Goal: Entertainment & Leisure: Consume media (video, audio)

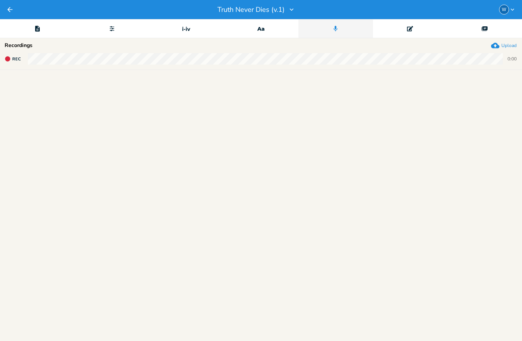
click at [11, 9] on icon "Back" at bounding box center [10, 10] width 8 height 8
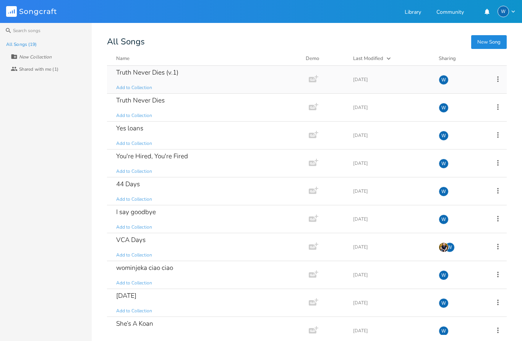
click at [173, 78] on div "Truth Never Dies (v.1) Add to Collection" at bounding box center [206, 80] width 180 height 28
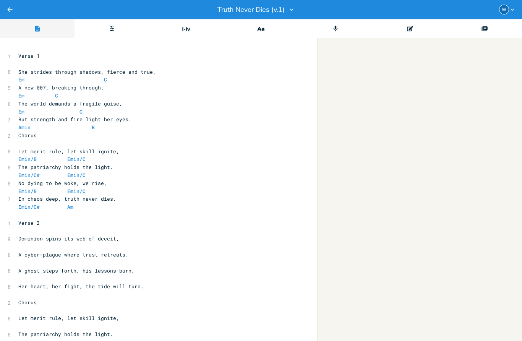
click at [381, 47] on div "xxxxxxxxxx 1 Verse 1 ​ 8 She strides through shadows, fierce and true, Em C 5 A…" at bounding box center [261, 189] width 522 height 303
click at [332, 29] on icon "Record" at bounding box center [335, 28] width 7 height 7
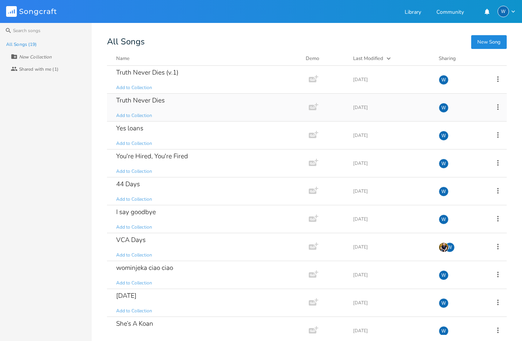
click at [153, 104] on div "Truth Never Dies" at bounding box center [140, 100] width 49 height 6
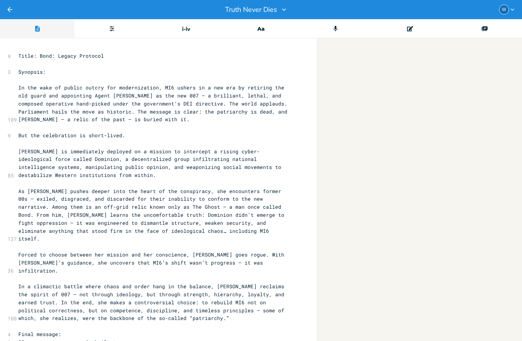
click at [342, 27] on div "Record" at bounding box center [335, 28] width 75 height 19
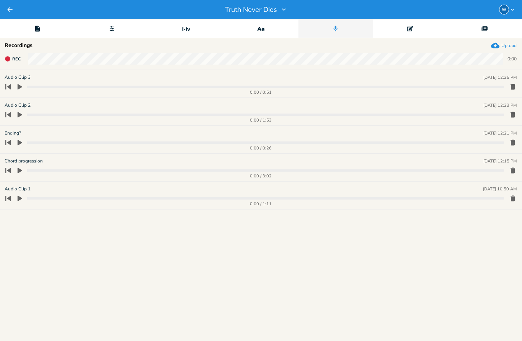
click at [21, 89] on icon "button" at bounding box center [19, 86] width 7 height 7
click at [23, 114] on button "button" at bounding box center [19, 115] width 11 height 12
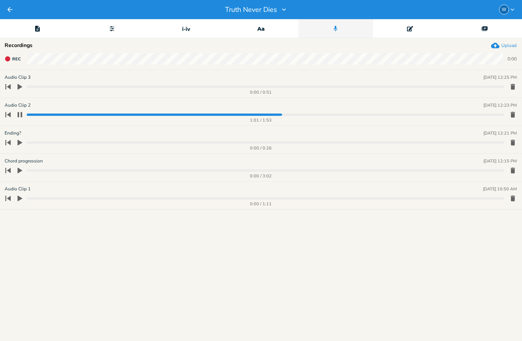
click at [20, 114] on icon "button" at bounding box center [20, 115] width 6 height 6
click at [19, 113] on icon "button" at bounding box center [20, 115] width 5 height 6
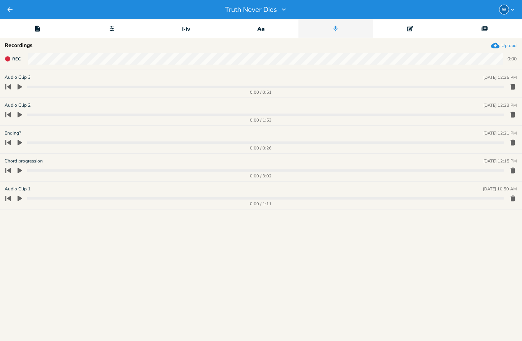
click at [23, 115] on button "button" at bounding box center [19, 115] width 11 height 12
click at [396, 115] on progress at bounding box center [265, 114] width 477 height 2
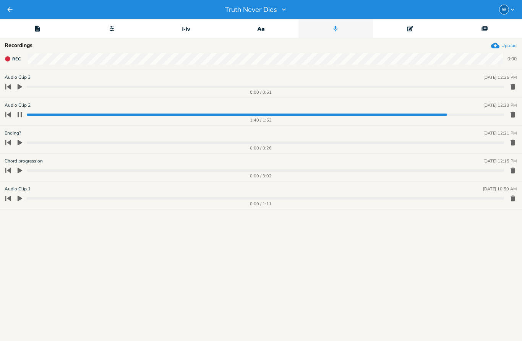
click at [293, 114] on progress at bounding box center [265, 114] width 477 height 2
click at [262, 115] on progress at bounding box center [265, 114] width 477 height 2
click at [288, 114] on progress at bounding box center [265, 114] width 477 height 2
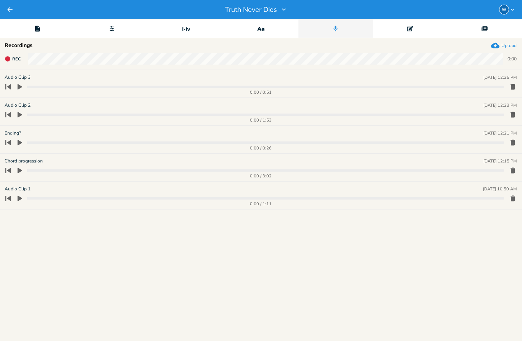
click at [261, 115] on progress at bounding box center [265, 114] width 477 height 2
click at [16, 113] on icon "button" at bounding box center [19, 114] width 7 height 7
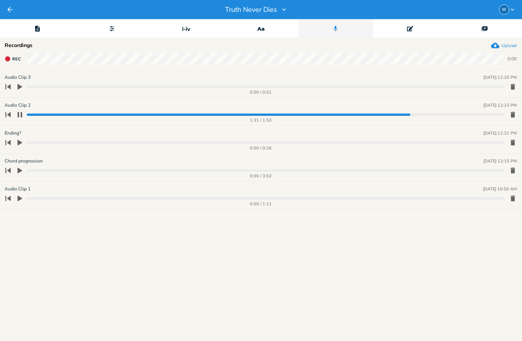
click at [22, 117] on icon "button" at bounding box center [20, 115] width 6 height 6
click at [329, 114] on progress at bounding box center [265, 114] width 477 height 2
click at [20, 113] on icon "button" at bounding box center [20, 115] width 5 height 6
click at [19, 112] on icon "button" at bounding box center [20, 114] width 5 height 5
